Goal: Contribute content

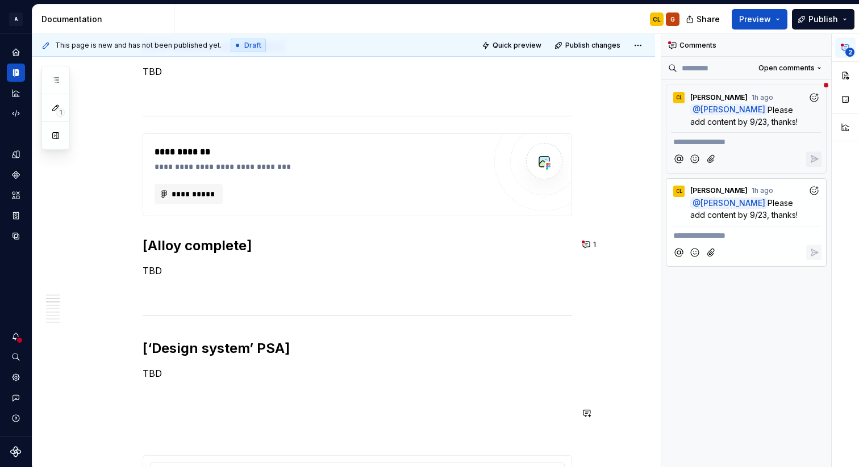
scroll to position [623, 0]
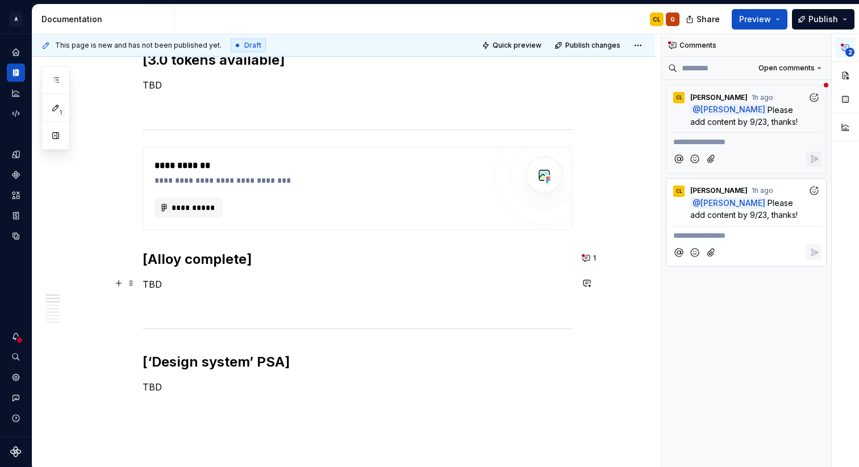
click at [309, 283] on p "TBD" at bounding box center [357, 285] width 429 height 14
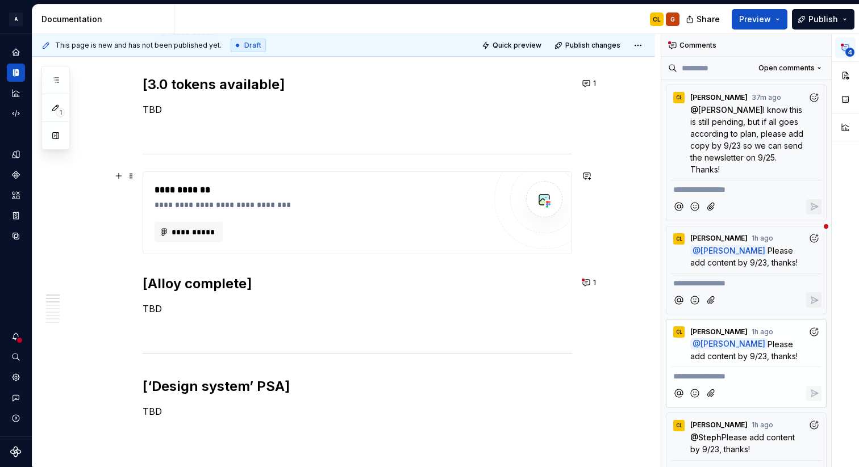
scroll to position [664, 0]
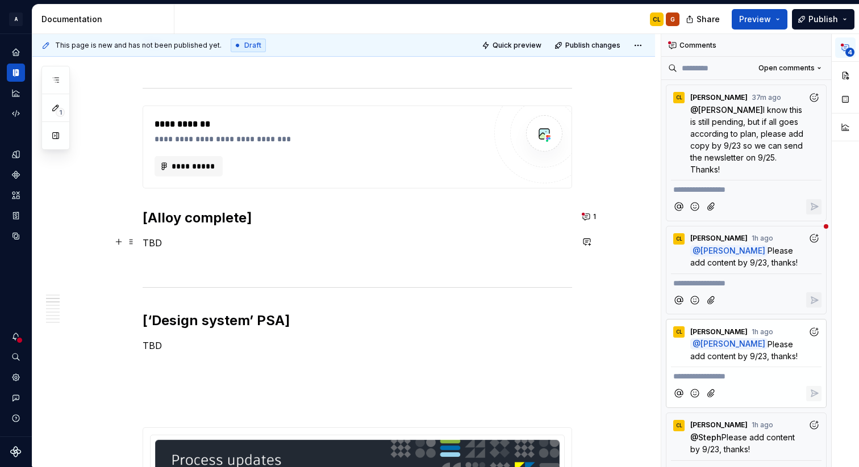
click at [200, 242] on p "TBD" at bounding box center [357, 243] width 429 height 14
click at [782, 347] on span "Please add content by 9/23, thanks!" at bounding box center [743, 351] width 107 height 22
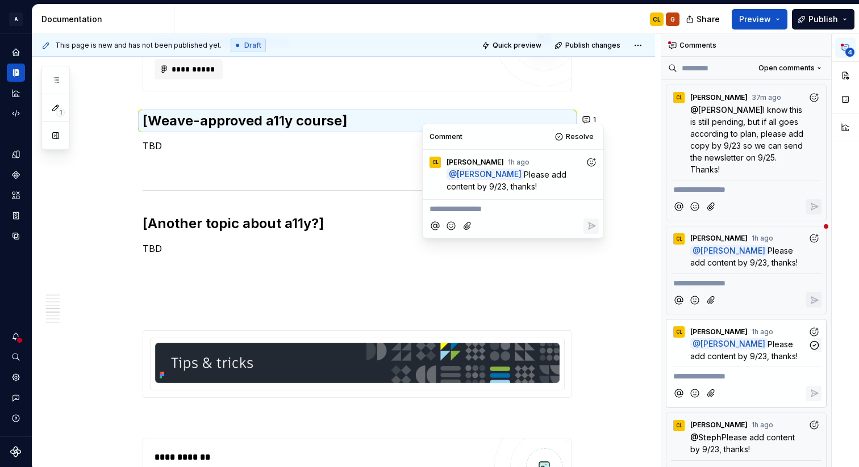
scroll to position [1539, 0]
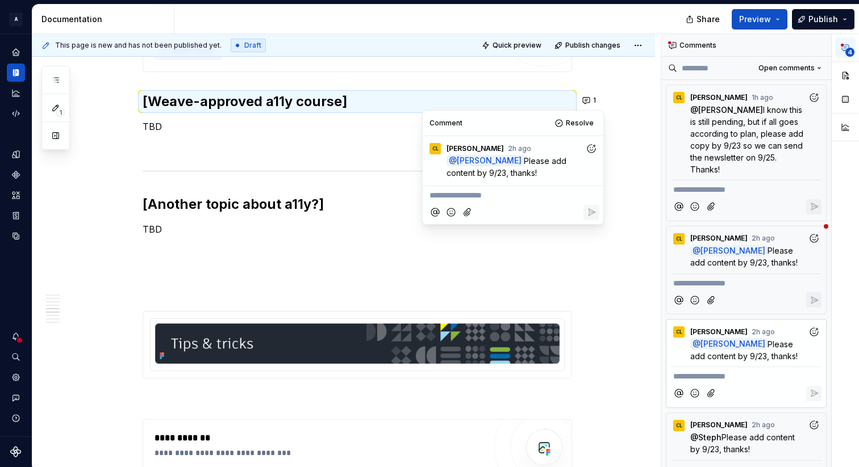
type textarea "*"
